Goal: Check status

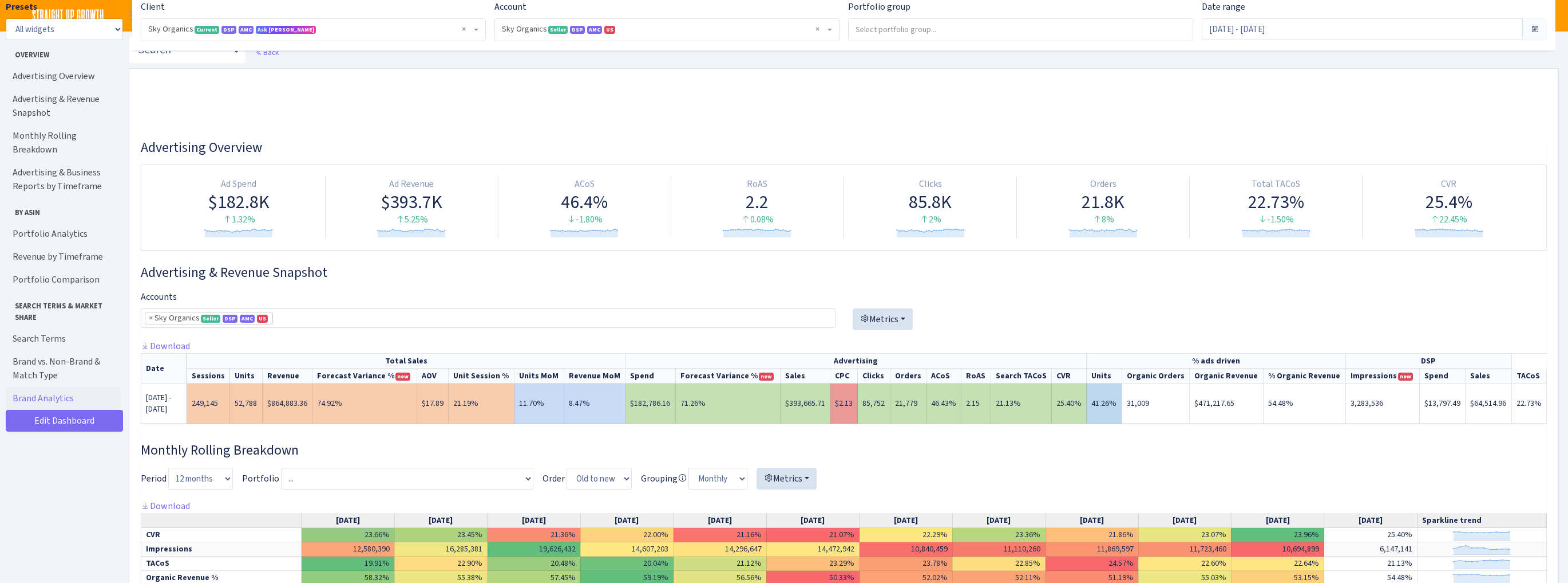
select select "[CREDIT_CARD_NUMBER]"
select select "week"
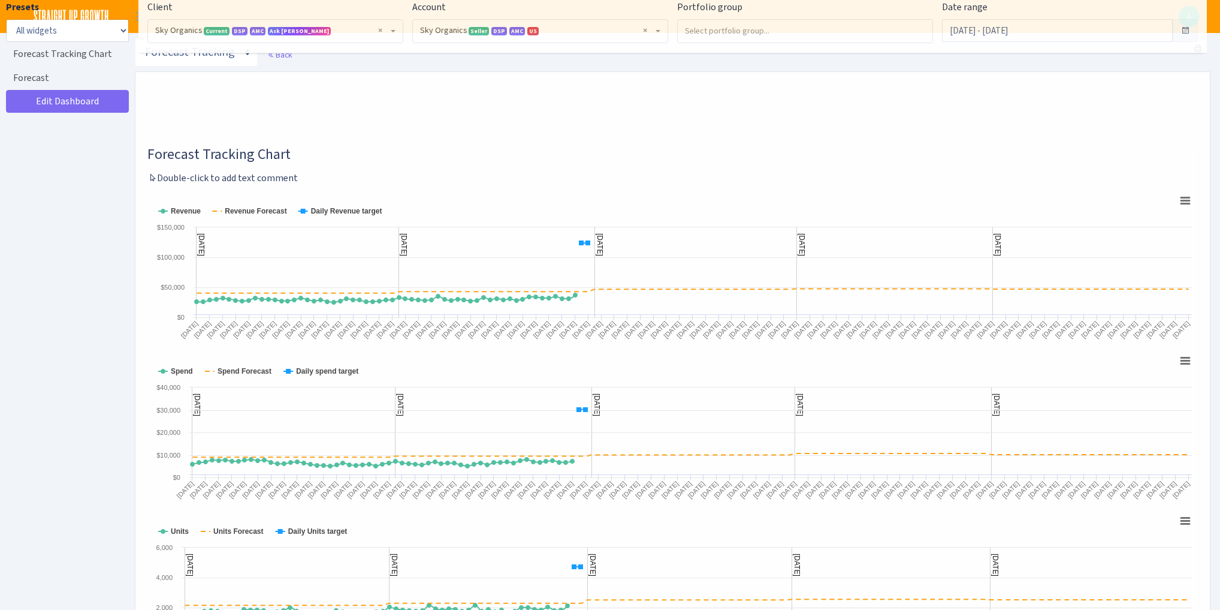
select select "[CREDIT_CARD_NUMBER]"
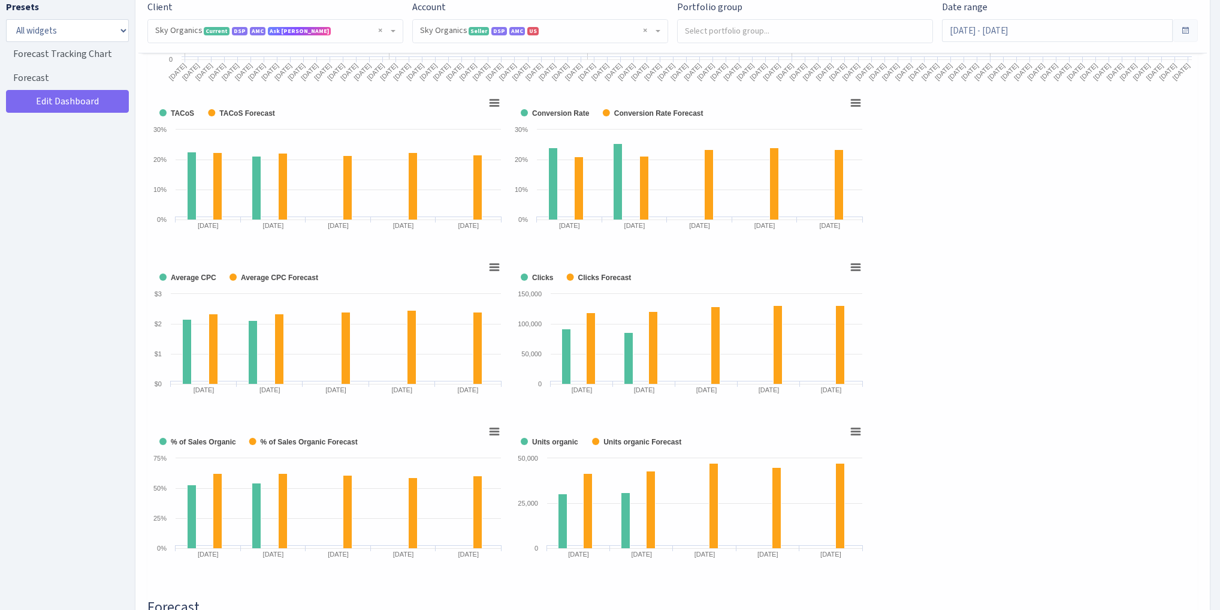
scroll to position [577, 0]
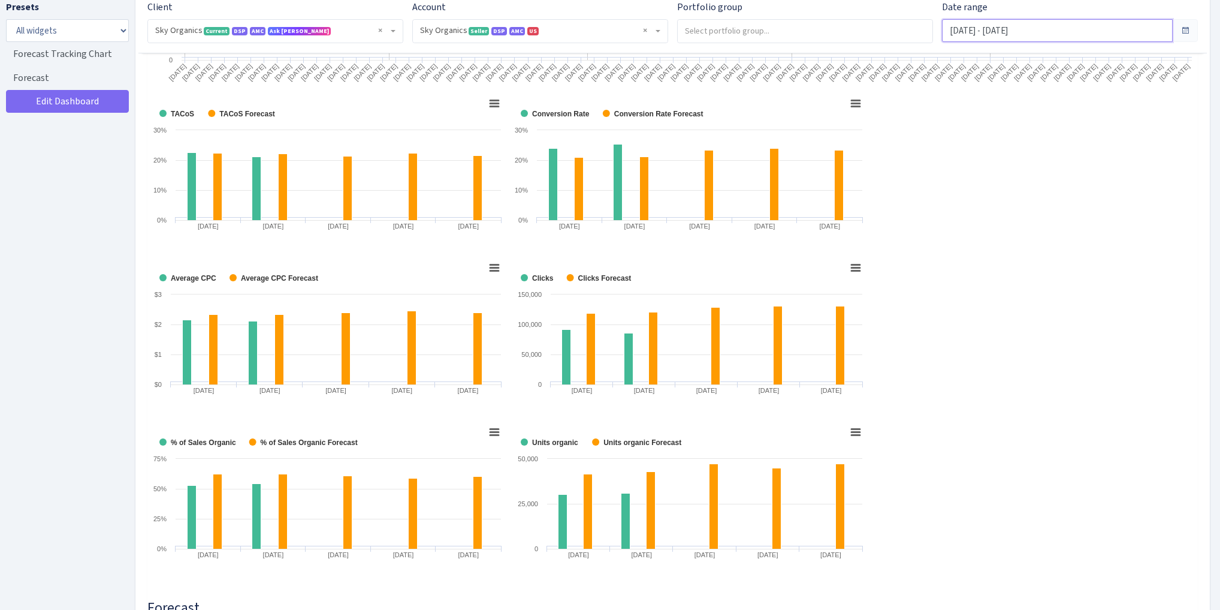
click at [1025, 33] on input "Aug 1, 2025 - Dec 1, 2025" at bounding box center [1057, 30] width 231 height 23
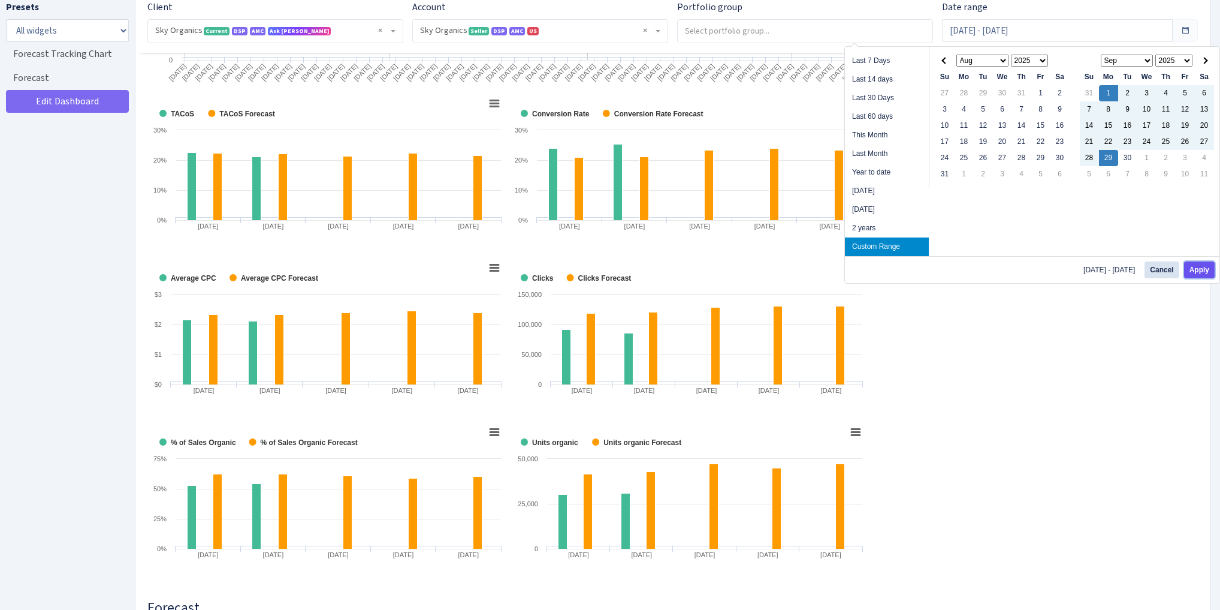
click at [1194, 268] on button "Apply" at bounding box center [1199, 269] width 31 height 17
type input "Sep 1, 2025 - Sep 29, 2025"
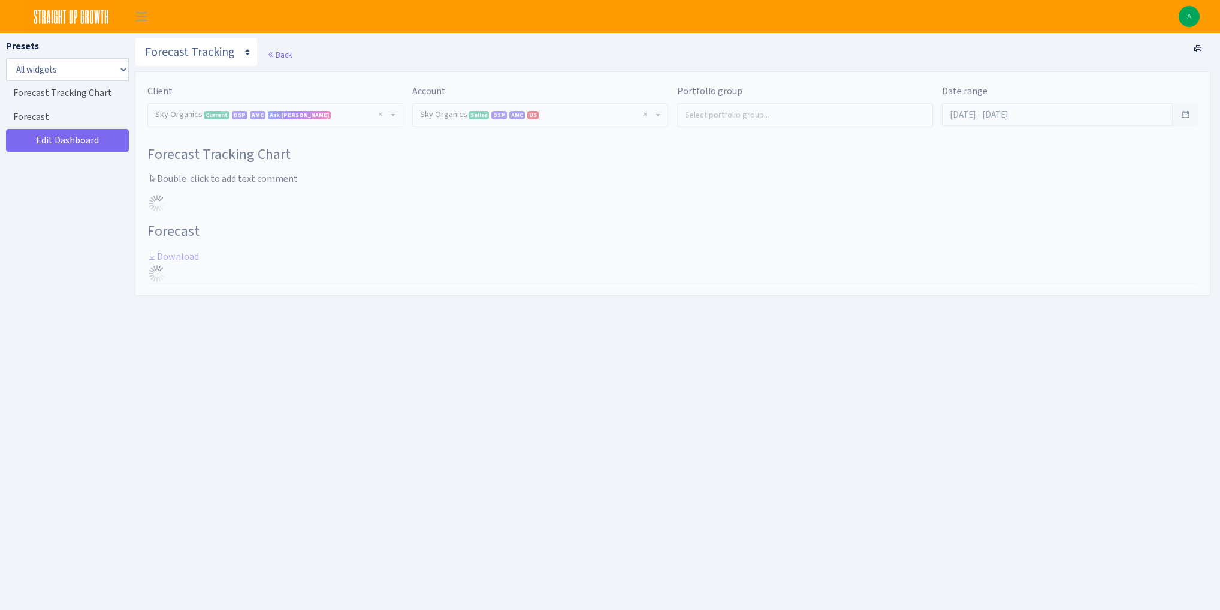
select select "[CREDIT_CARD_NUMBER]"
click at [211, 48] on select "Search DSP FBA Inventory Forecast Tracking Profitability Subscribe and save Pro…" at bounding box center [196, 52] width 123 height 29
select select "https://straightupgrowth.com/admin/dashboard/2/show"
click at [135, 38] on select "Search DSP FBA Inventory Forecast Tracking Profitability Subscribe and save Pro…" at bounding box center [196, 52] width 123 height 29
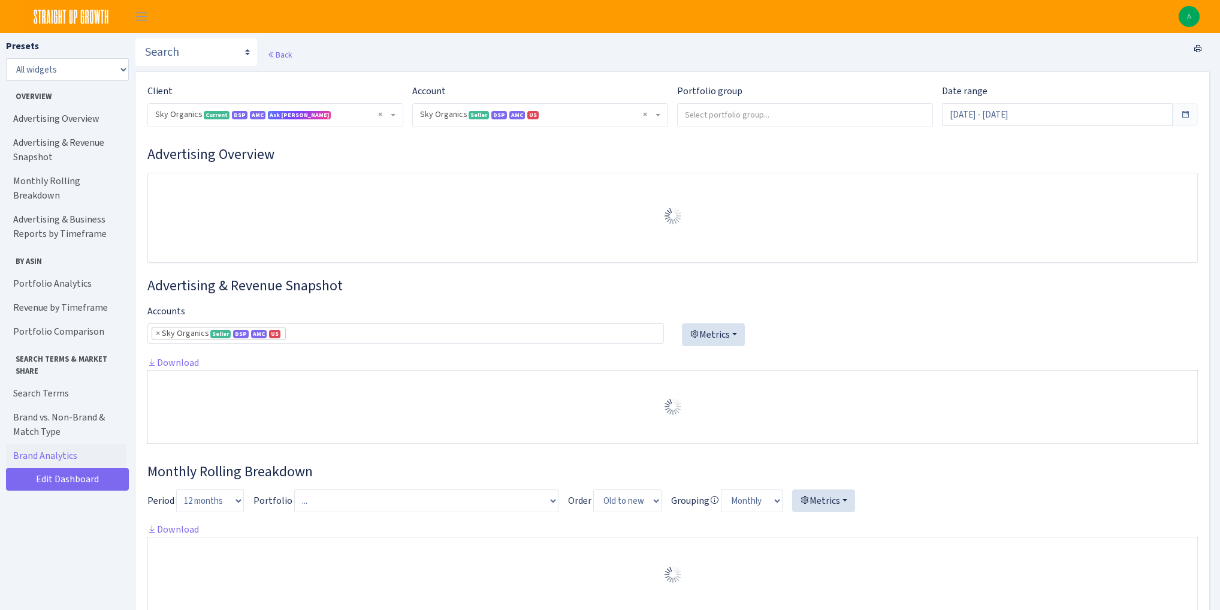
select select "[CREDIT_CARD_NUMBER]"
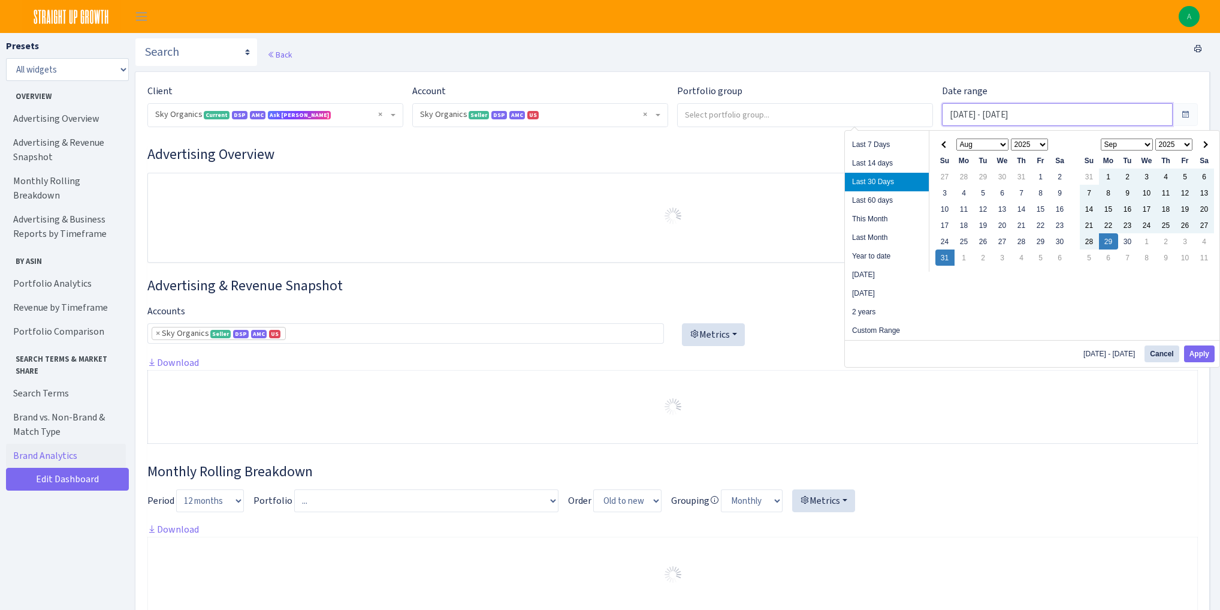
click at [998, 112] on input "[DATE] - [DATE]" at bounding box center [1057, 114] width 231 height 23
click at [1193, 351] on button "Apply" at bounding box center [1199, 353] width 31 height 17
type input "Sep 1, 2025 - Sep 29, 2025"
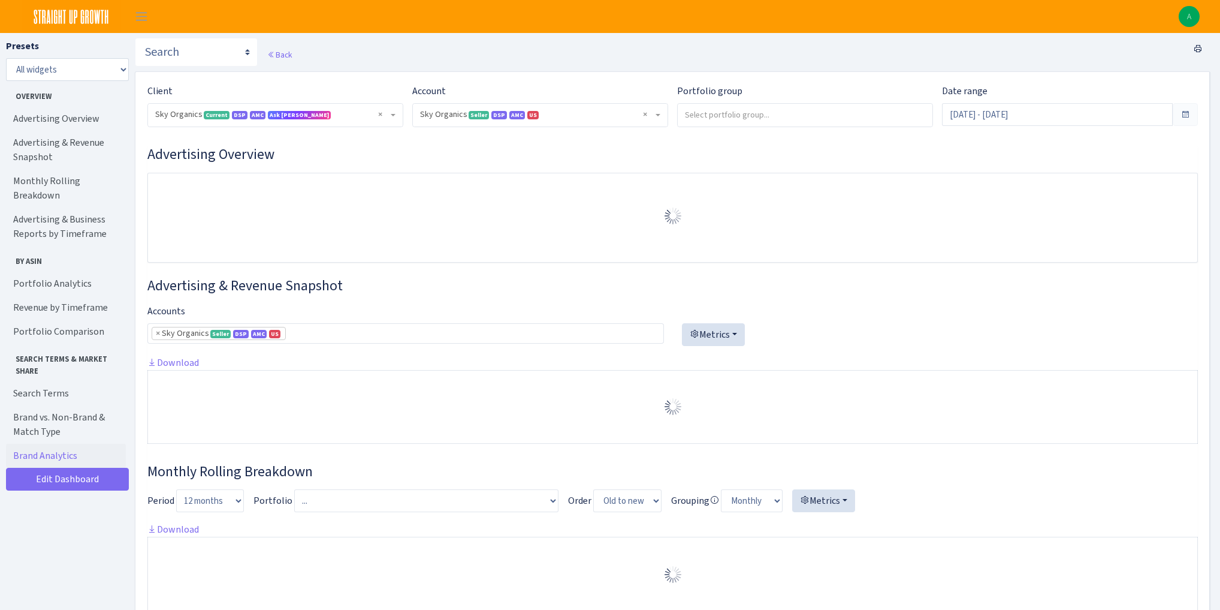
select select "[CREDIT_CARD_NUMBER]"
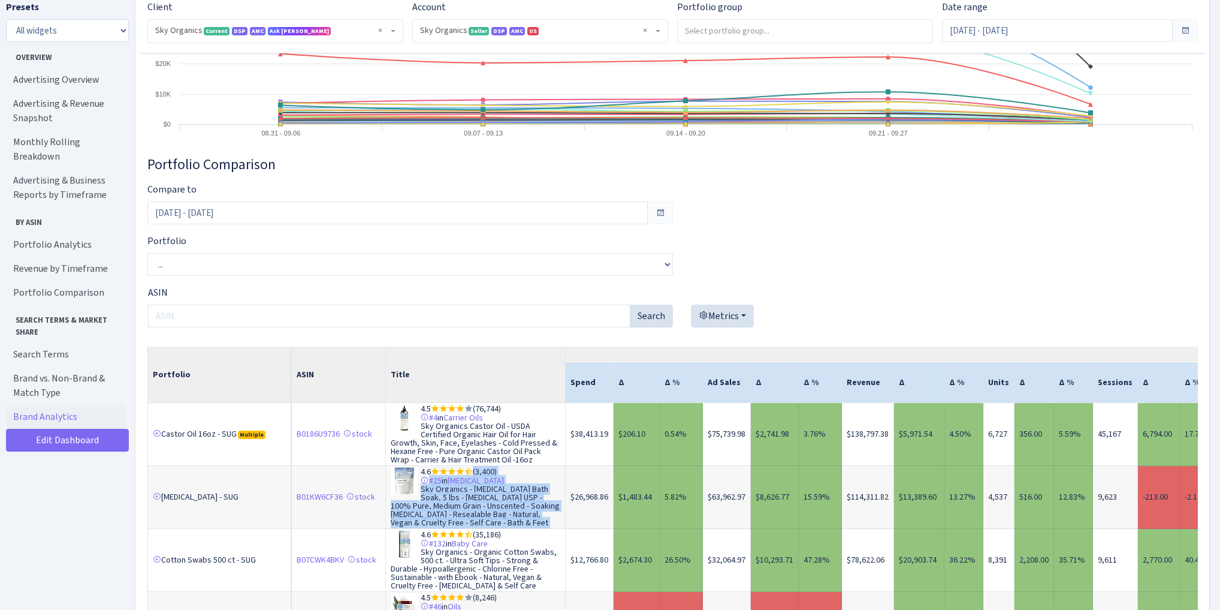
drag, startPoint x: 446, startPoint y: 480, endPoint x: 571, endPoint y: 485, distance: 124.2
click at [781, 286] on div "Portfolio Comparison Compare to [DATE] - [DATE] Portfolio ... 16oz Castor Oil w…" at bounding box center [672, 465] width 1051 height 618
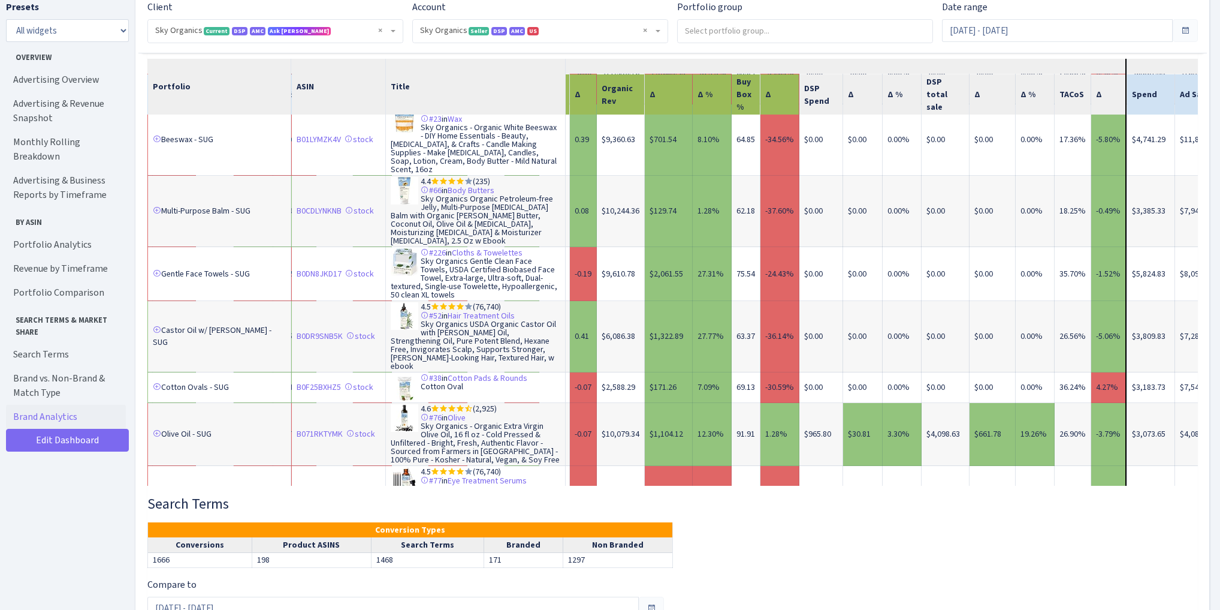
scroll to position [728, 1304]
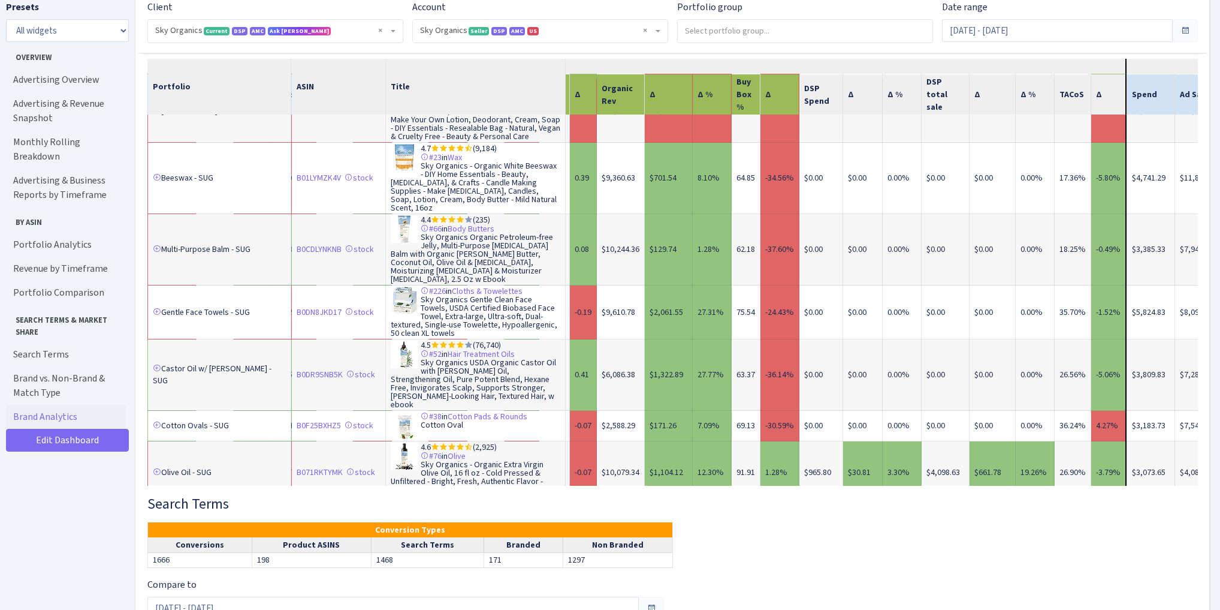
drag, startPoint x: 76, startPoint y: 491, endPoint x: 113, endPoint y: 465, distance: 45.6
click at [76, 491] on div "Presets All widgets ☰ Overview ☰ Advertising Overview ☰ Advertising & Revenue S…" at bounding box center [67, 302] width 123 height 604
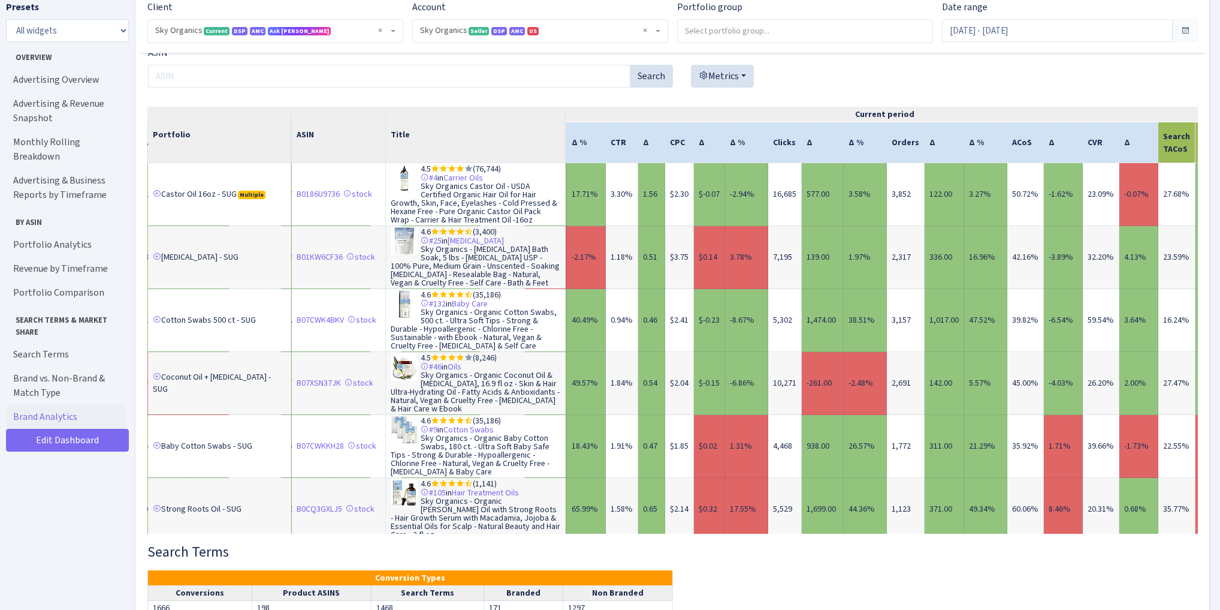
scroll to position [0, 955]
